Goal: Find contact information: Find contact information

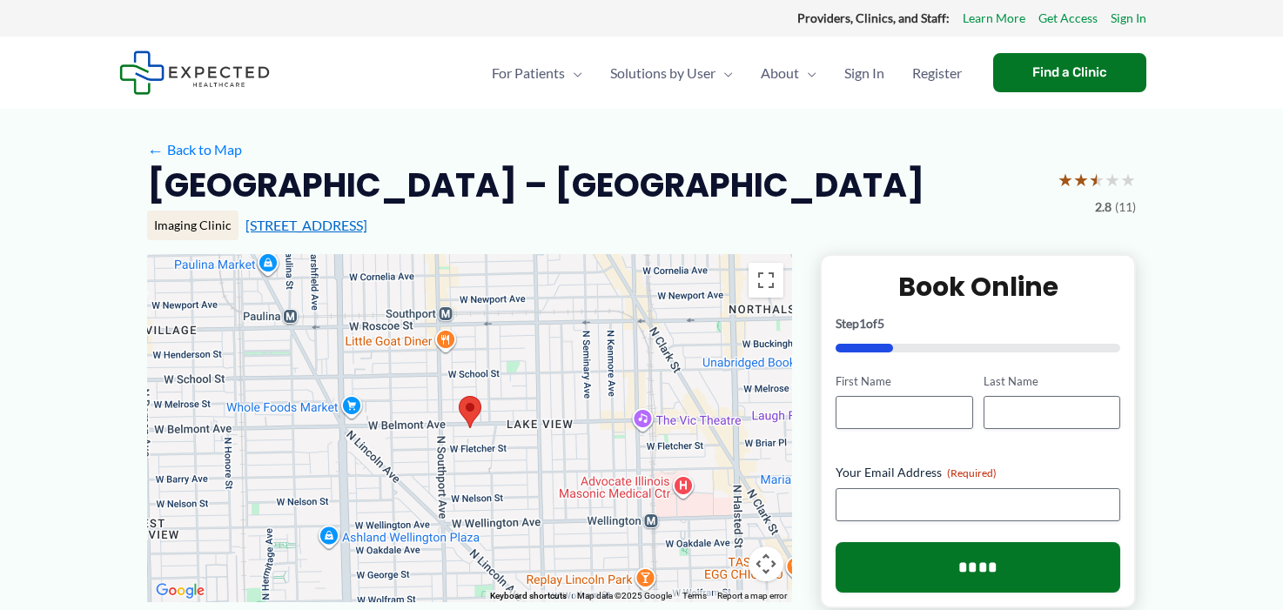
click at [362, 233] on link "[STREET_ADDRESS]" at bounding box center [306, 225] width 122 height 17
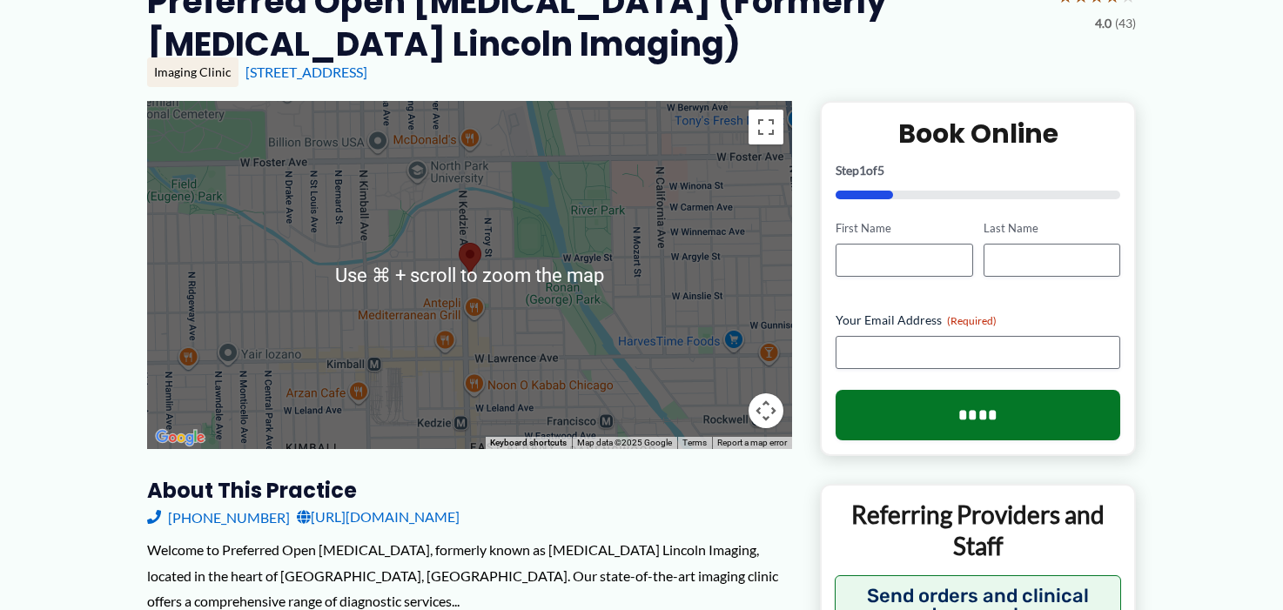
scroll to position [176, 0]
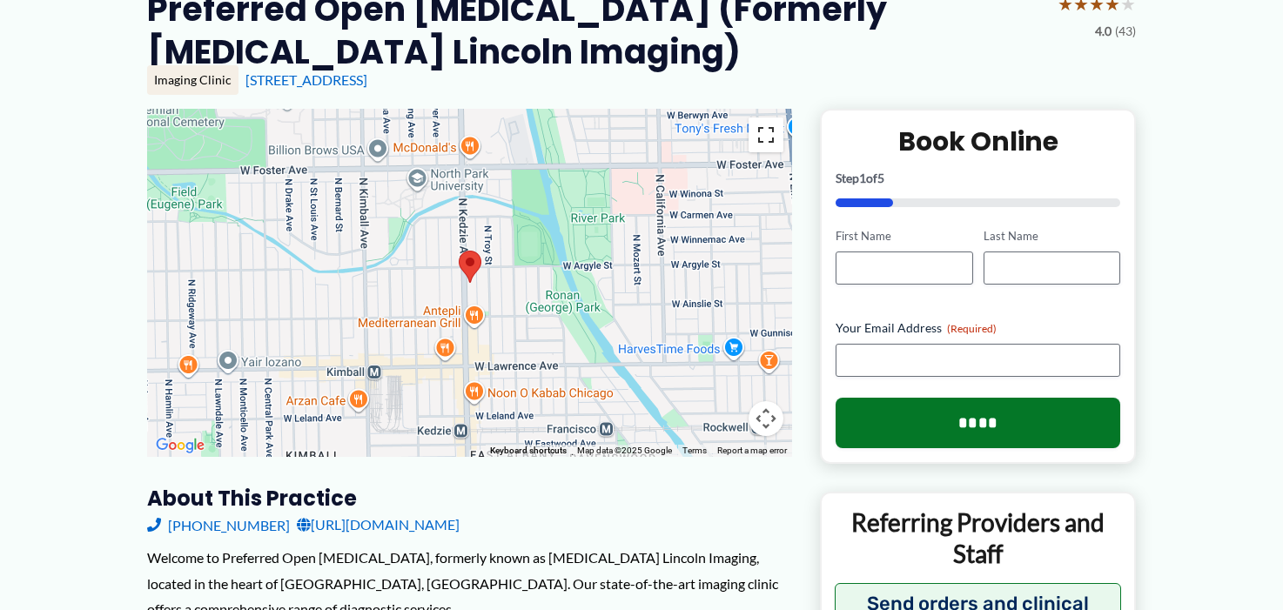
click at [765, 117] on button "Toggle fullscreen view" at bounding box center [765, 134] width 35 height 35
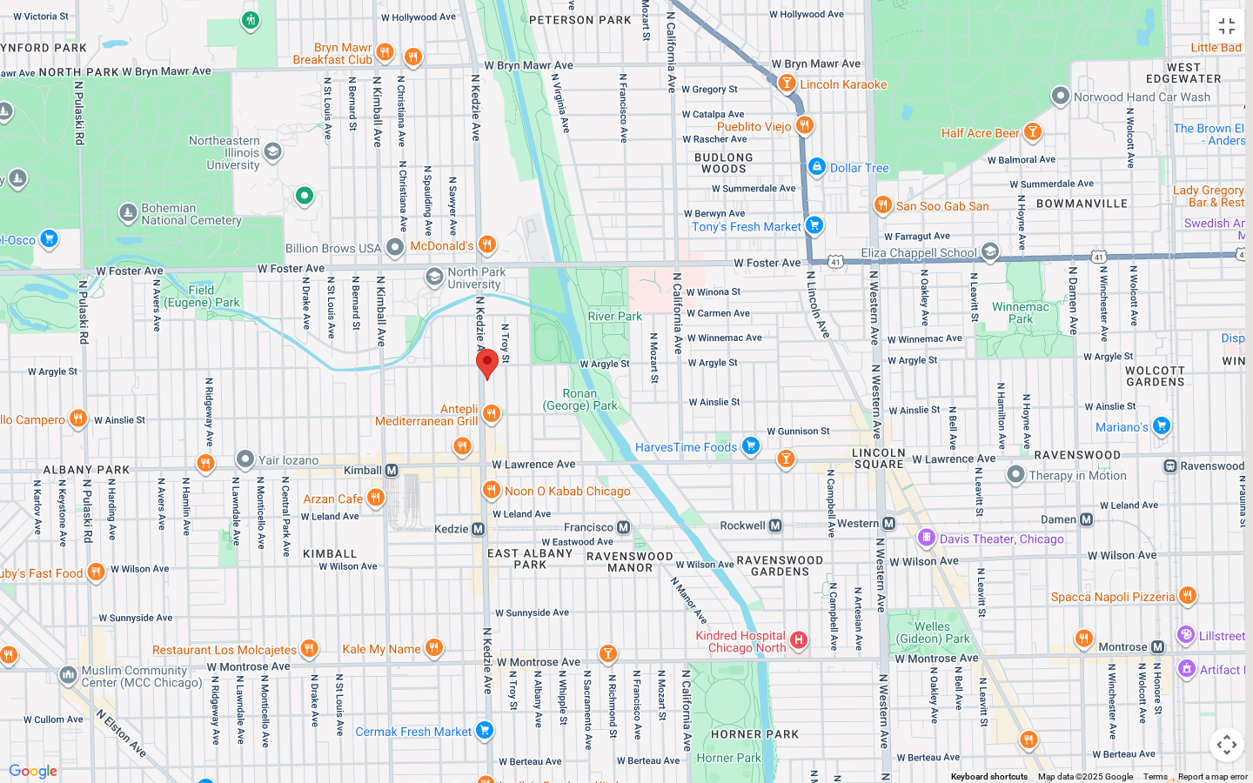
drag, startPoint x: 931, startPoint y: 500, endPoint x: 492, endPoint y: 458, distance: 441.5
click at [492, 458] on div at bounding box center [626, 391] width 1253 height 783
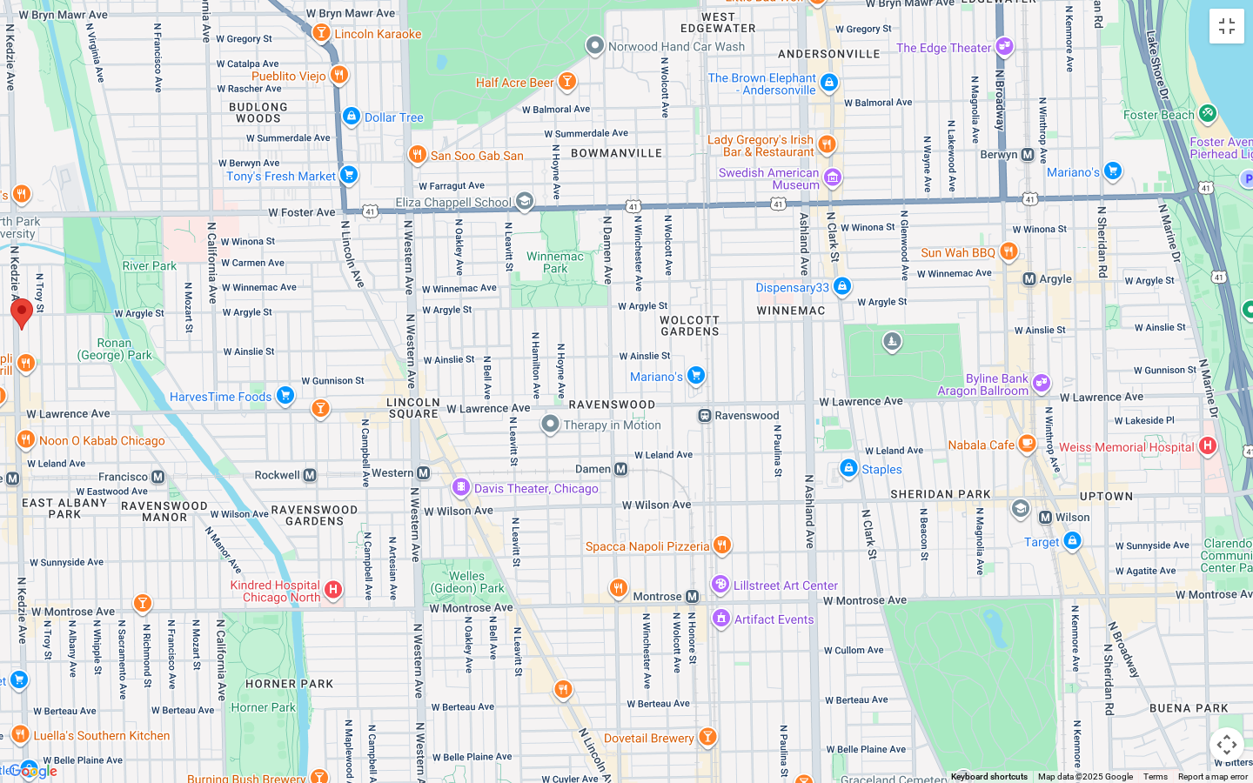
drag, startPoint x: 817, startPoint y: 413, endPoint x: 433, endPoint y: 358, distance: 387.7
click at [439, 363] on div at bounding box center [626, 391] width 1253 height 783
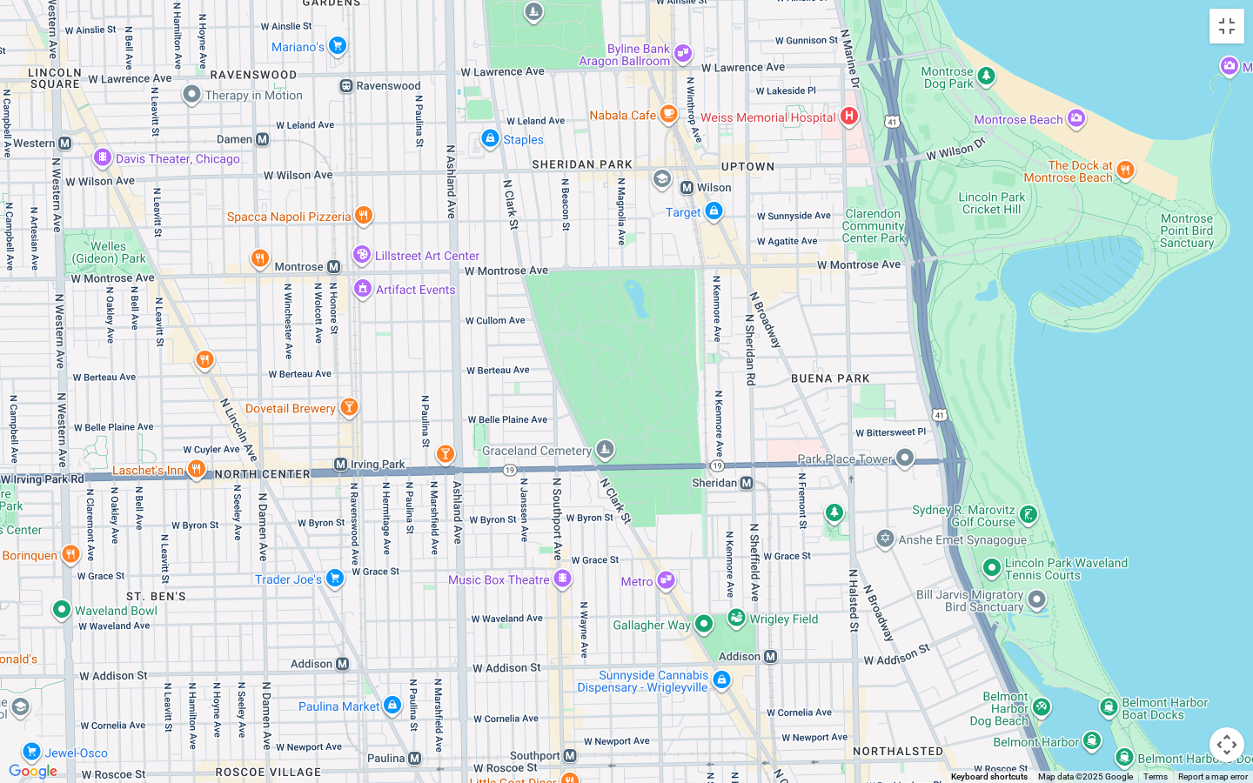
drag, startPoint x: 91, startPoint y: 335, endPoint x: 640, endPoint y: 158, distance: 576.0
click at [640, 158] on div at bounding box center [626, 391] width 1253 height 783
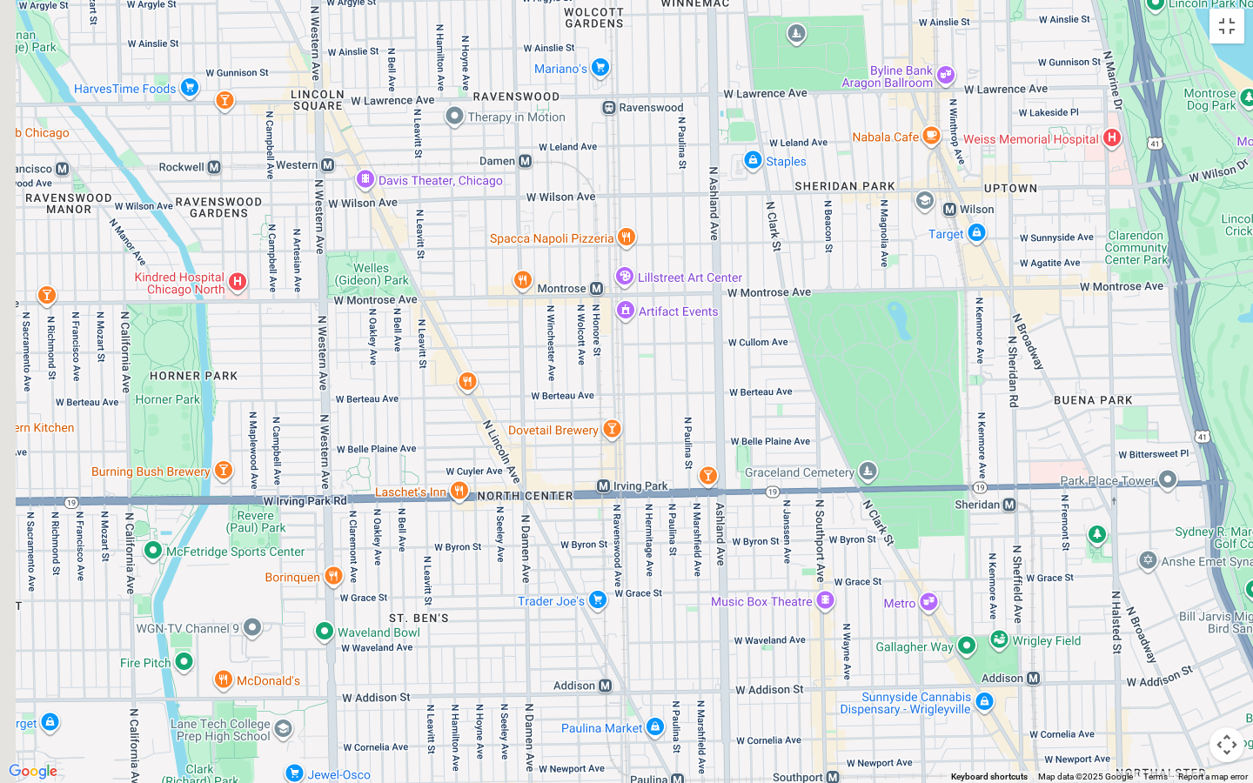
drag, startPoint x: 238, startPoint y: 211, endPoint x: 556, endPoint y: 250, distance: 319.9
click at [556, 250] on div at bounding box center [626, 391] width 1253 height 783
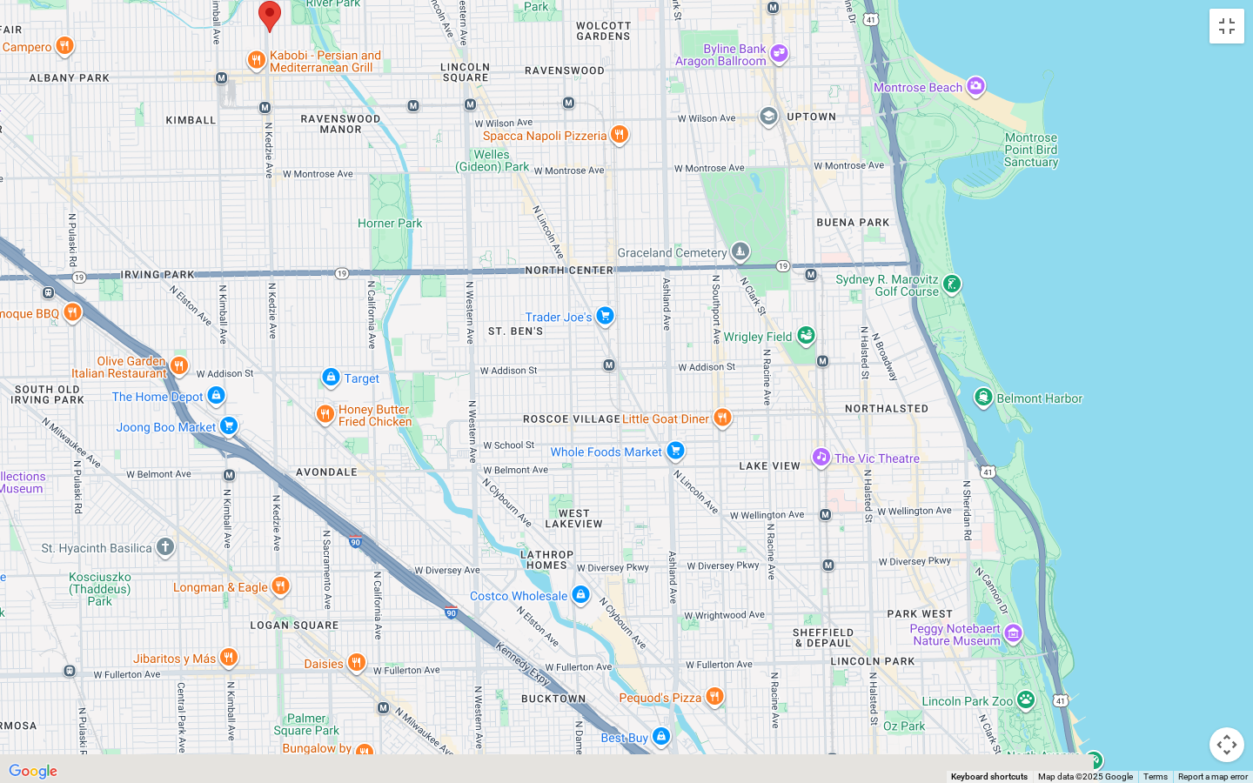
drag, startPoint x: 1114, startPoint y: 731, endPoint x: 1114, endPoint y: 609, distance: 121.8
click at [1114, 609] on div at bounding box center [626, 391] width 1253 height 783
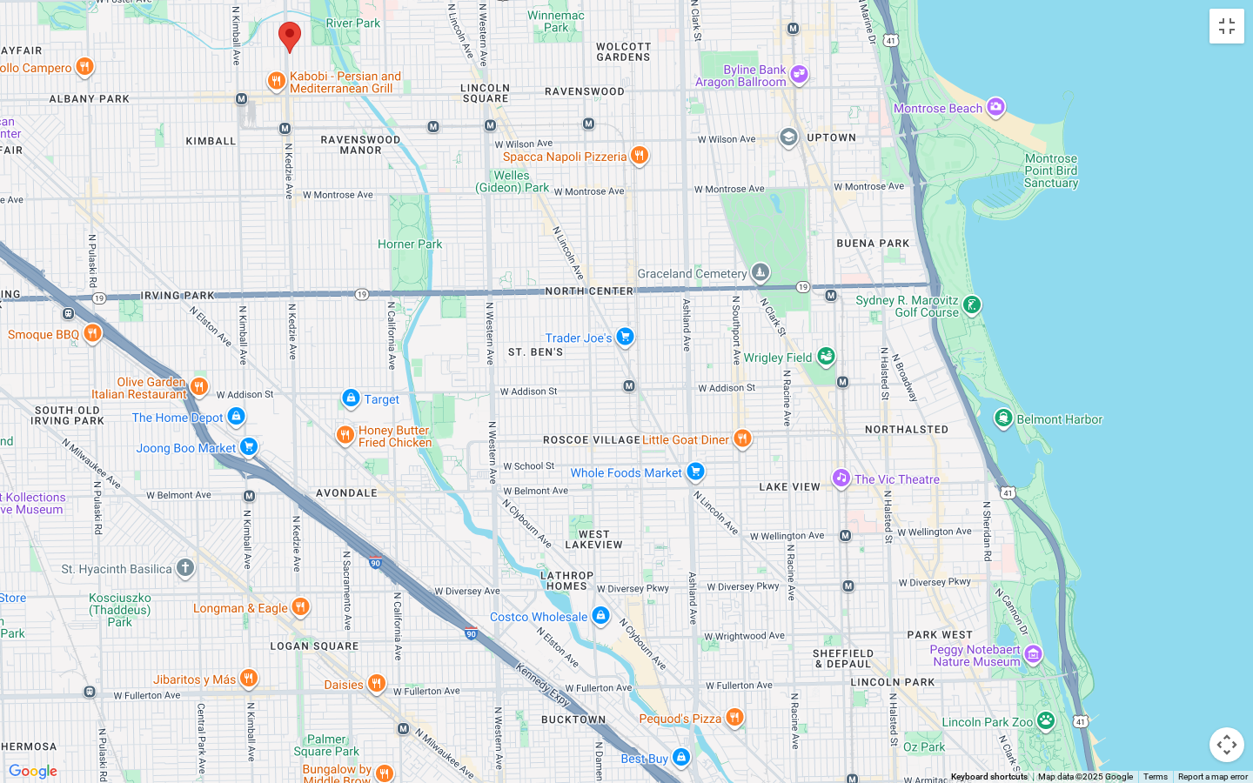
drag, startPoint x: 1114, startPoint y: 609, endPoint x: 1134, endPoint y: 644, distance: 40.2
click at [1134, 609] on div at bounding box center [626, 391] width 1253 height 783
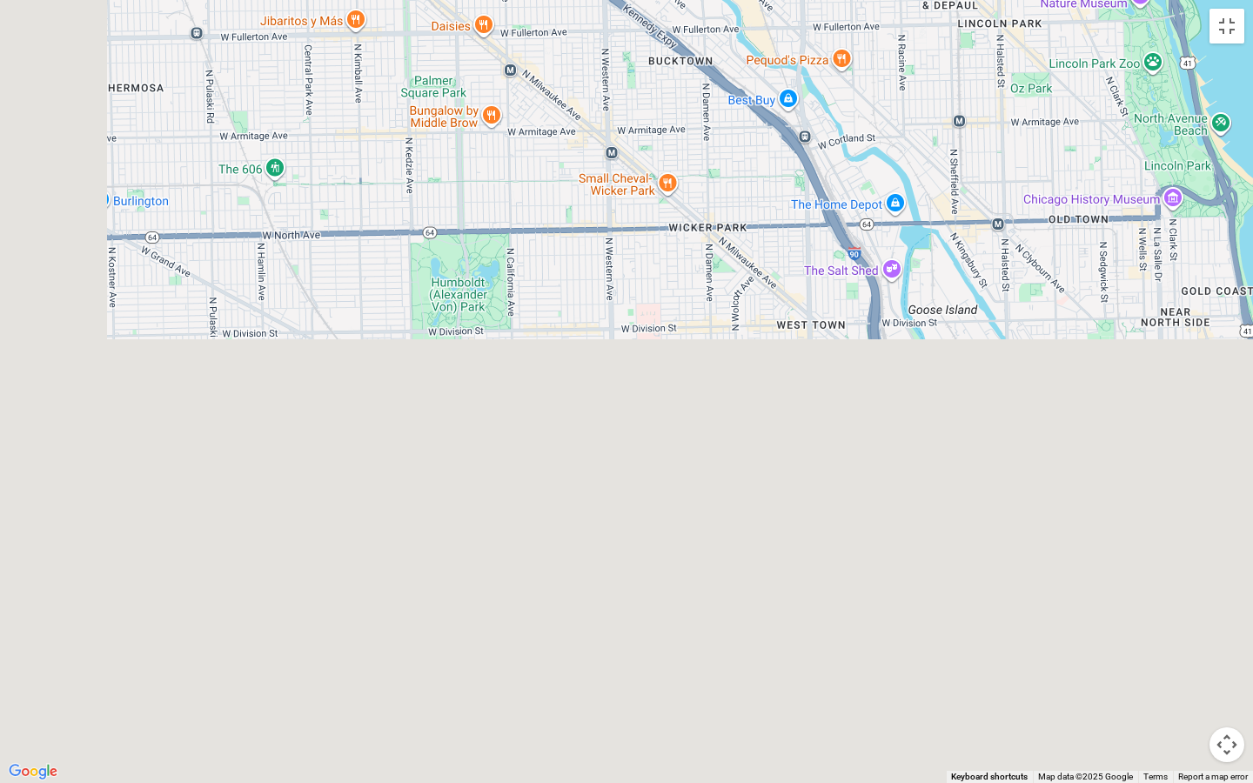
drag, startPoint x: 10, startPoint y: 18, endPoint x: 172, endPoint y: 50, distance: 165.9
click at [172, 50] on div at bounding box center [626, 391] width 1253 height 783
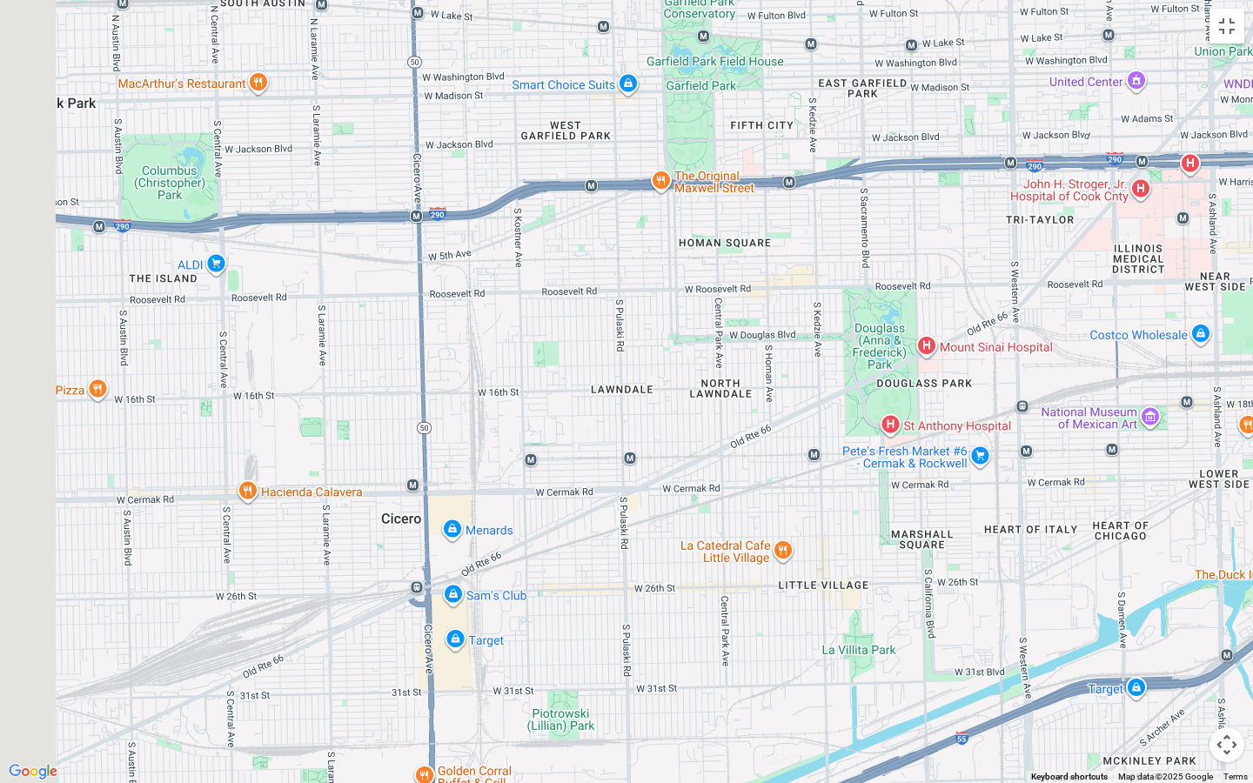
drag, startPoint x: 128, startPoint y: 15, endPoint x: 396, endPoint y: 137, distance: 294.4
click at [396, 137] on div at bounding box center [626, 391] width 1253 height 783
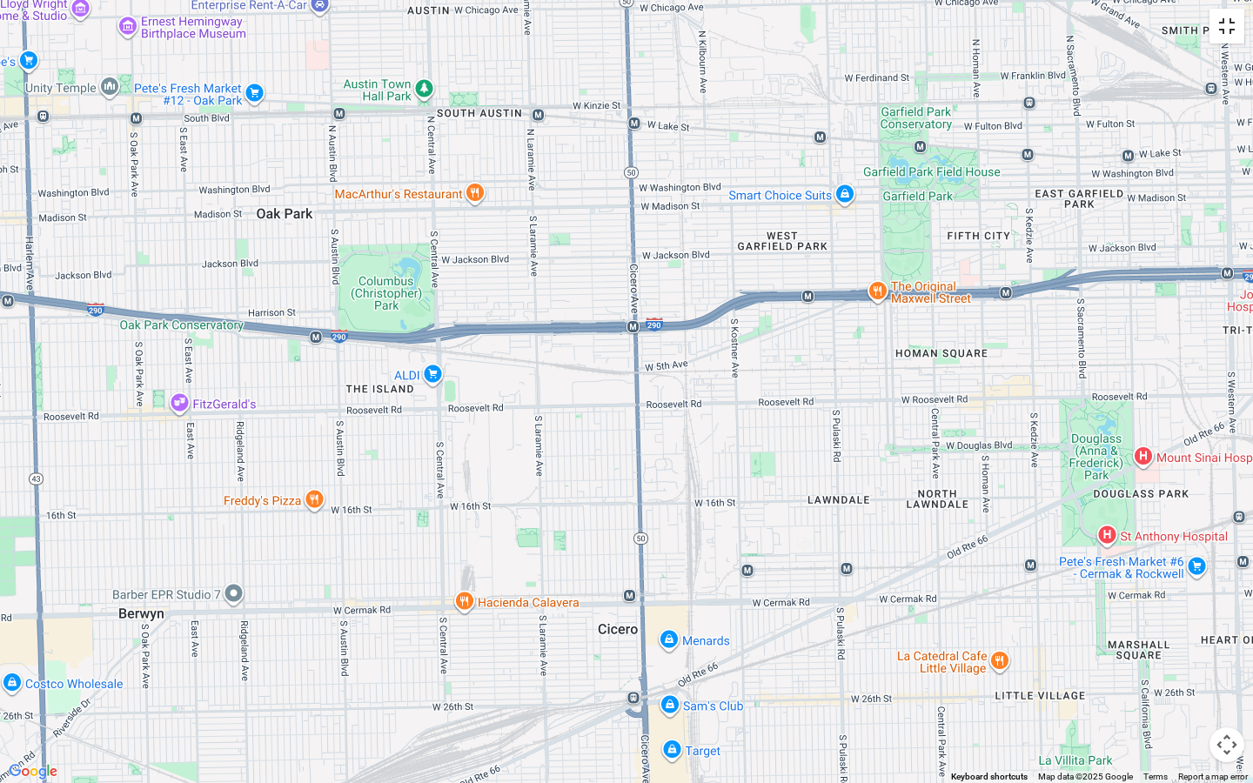
click at [1225, 31] on button "Toggle fullscreen view" at bounding box center [1227, 26] width 35 height 35
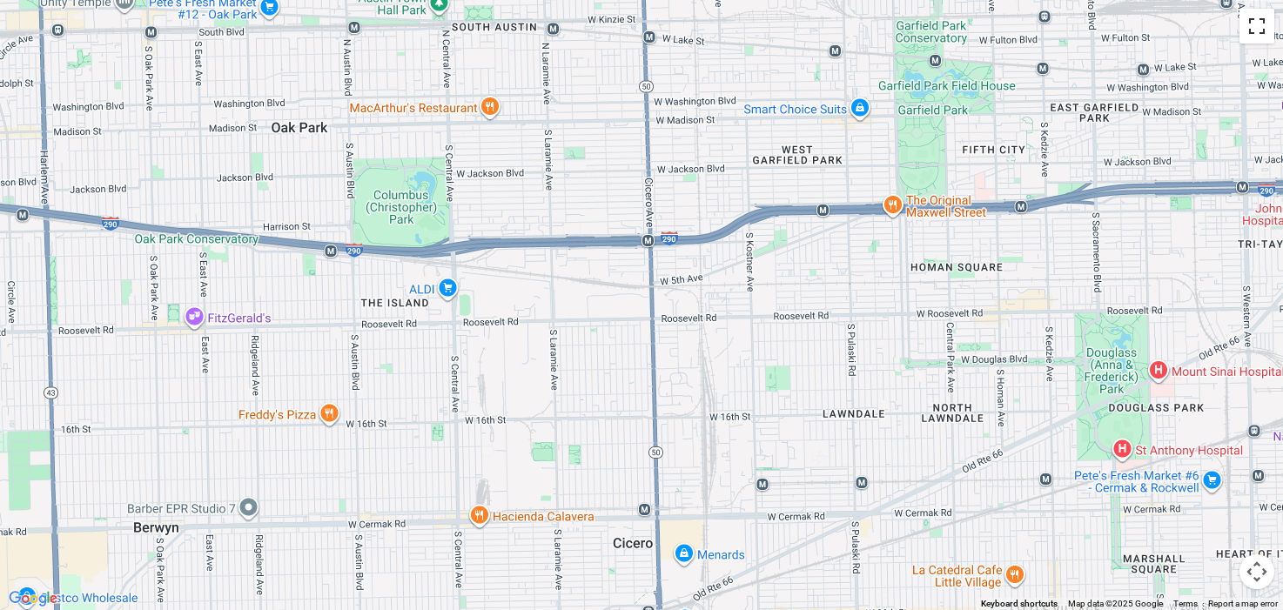
scroll to position [292, 0]
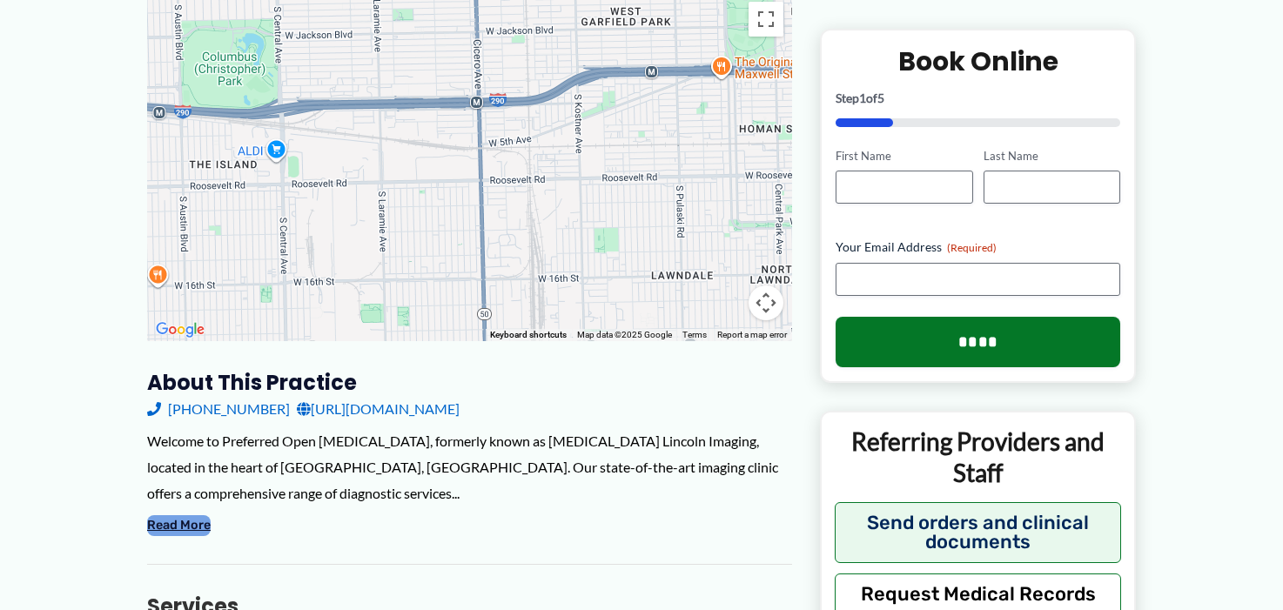
click at [185, 515] on button "Read More" at bounding box center [179, 525] width 64 height 21
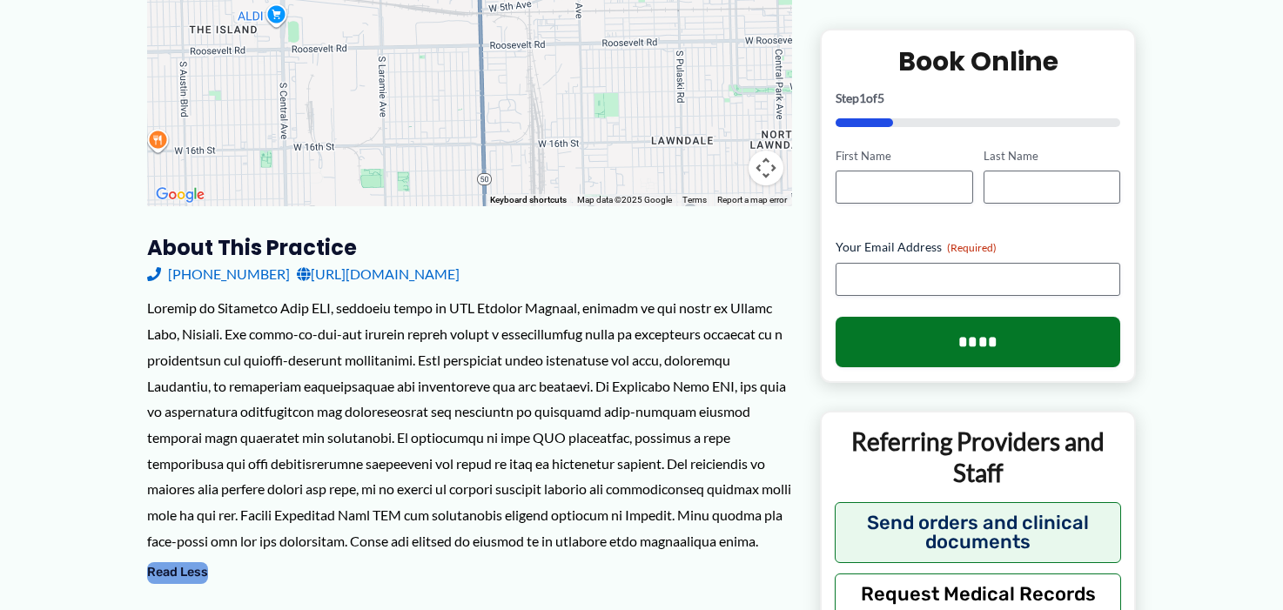
scroll to position [426, 0]
click at [415, 262] on link "http://www.mrilincolnimaging.com/" at bounding box center [378, 275] width 163 height 26
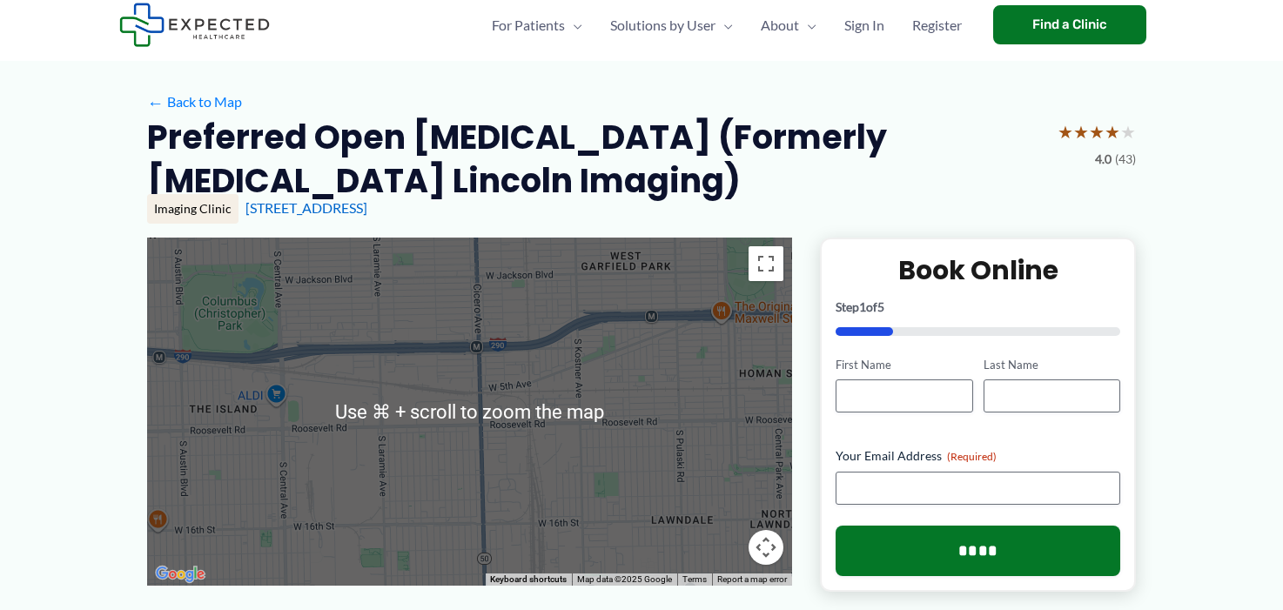
scroll to position [43, 0]
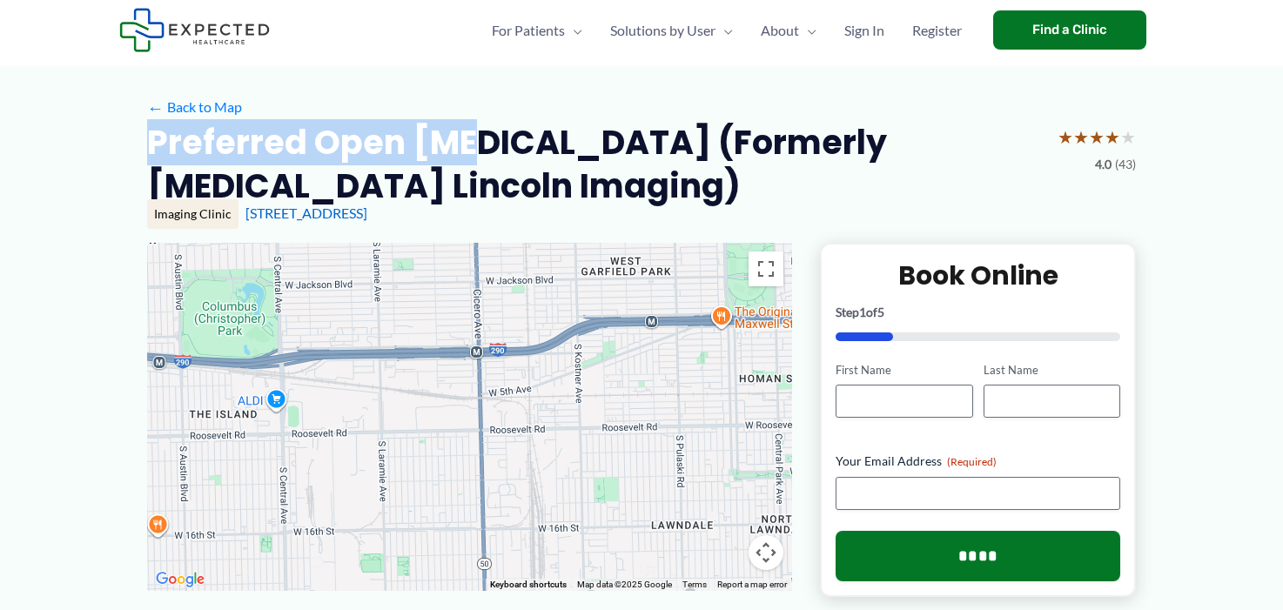
drag, startPoint x: 468, startPoint y: 150, endPoint x: 141, endPoint y: 144, distance: 327.3
copy h2 "Preferred Open MRI"
